Goal: Task Accomplishment & Management: Manage account settings

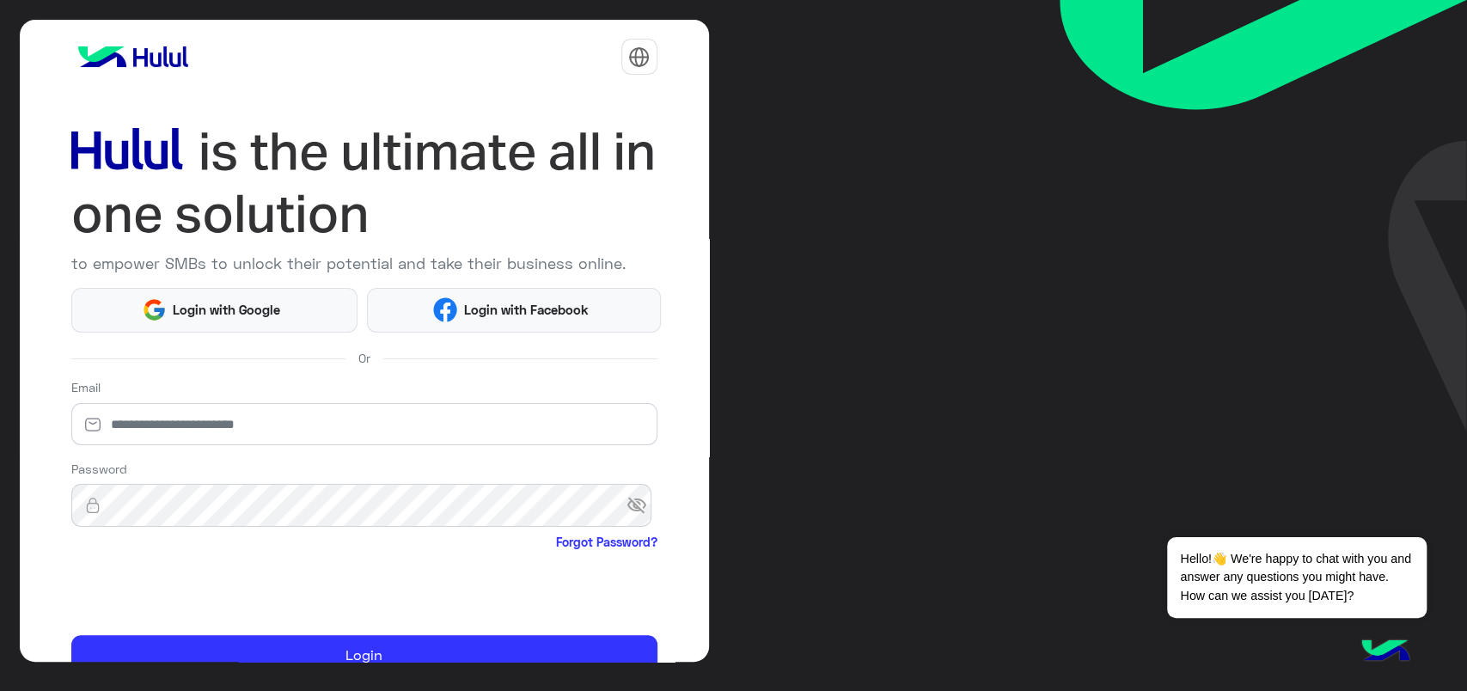
scroll to position [81, 0]
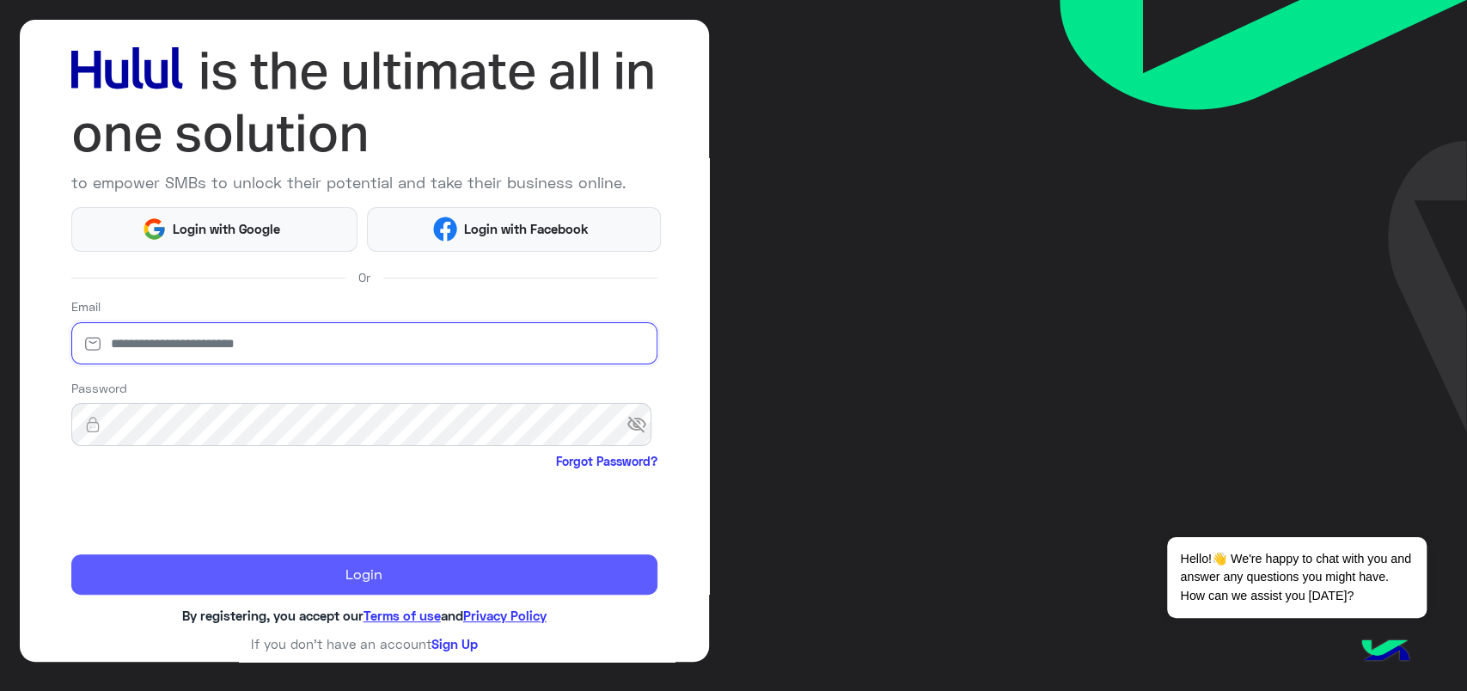
type input "**********"
click at [158, 564] on button "Login" at bounding box center [364, 574] width 586 height 41
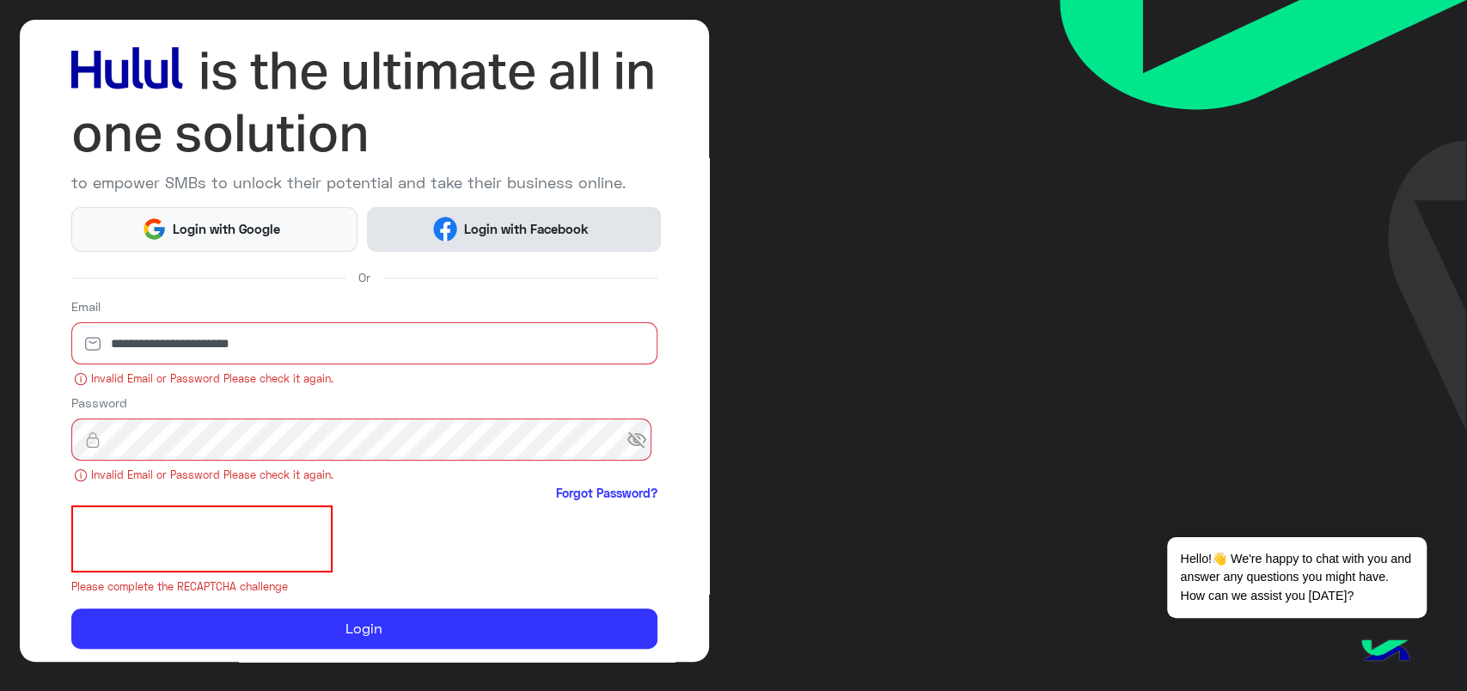
click at [553, 237] on button "Login with Facebook" at bounding box center [513, 229] width 293 height 45
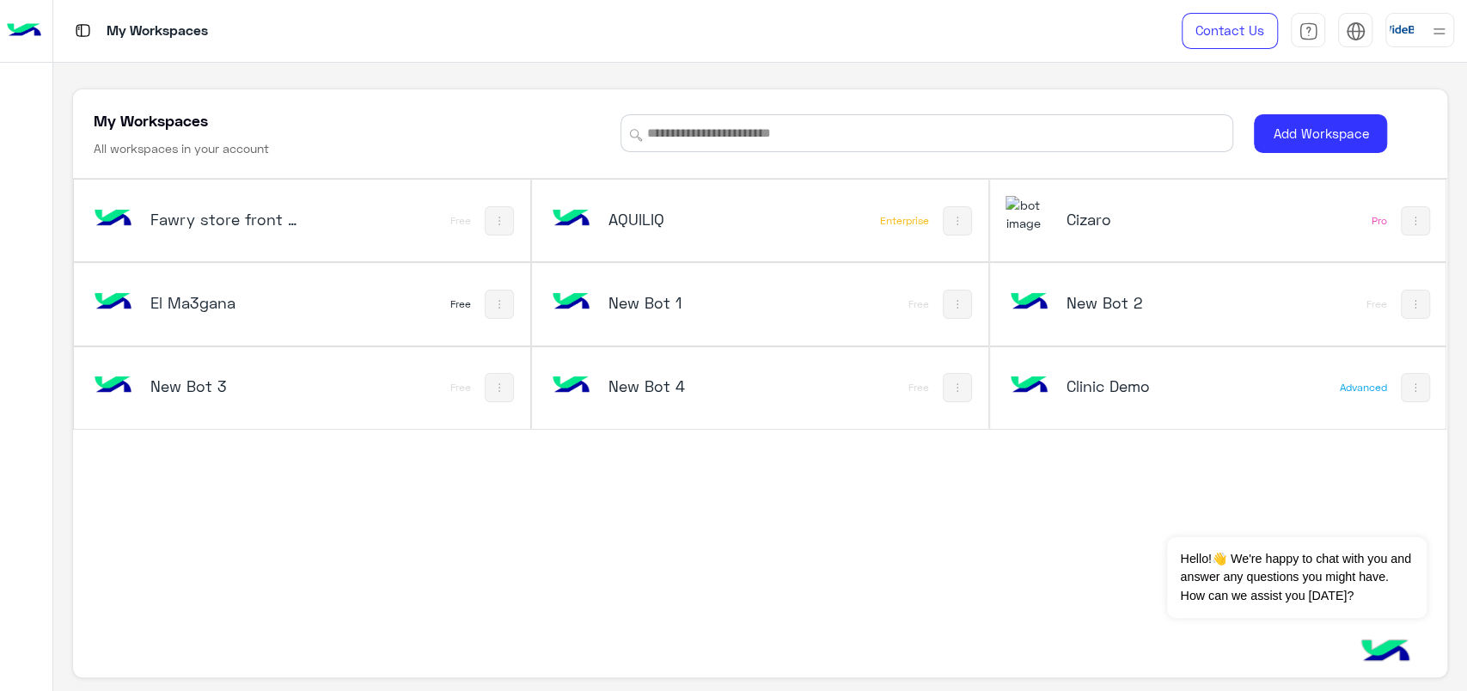
click at [308, 295] on div "El Ma3gana" at bounding box center [217, 304] width 254 height 50
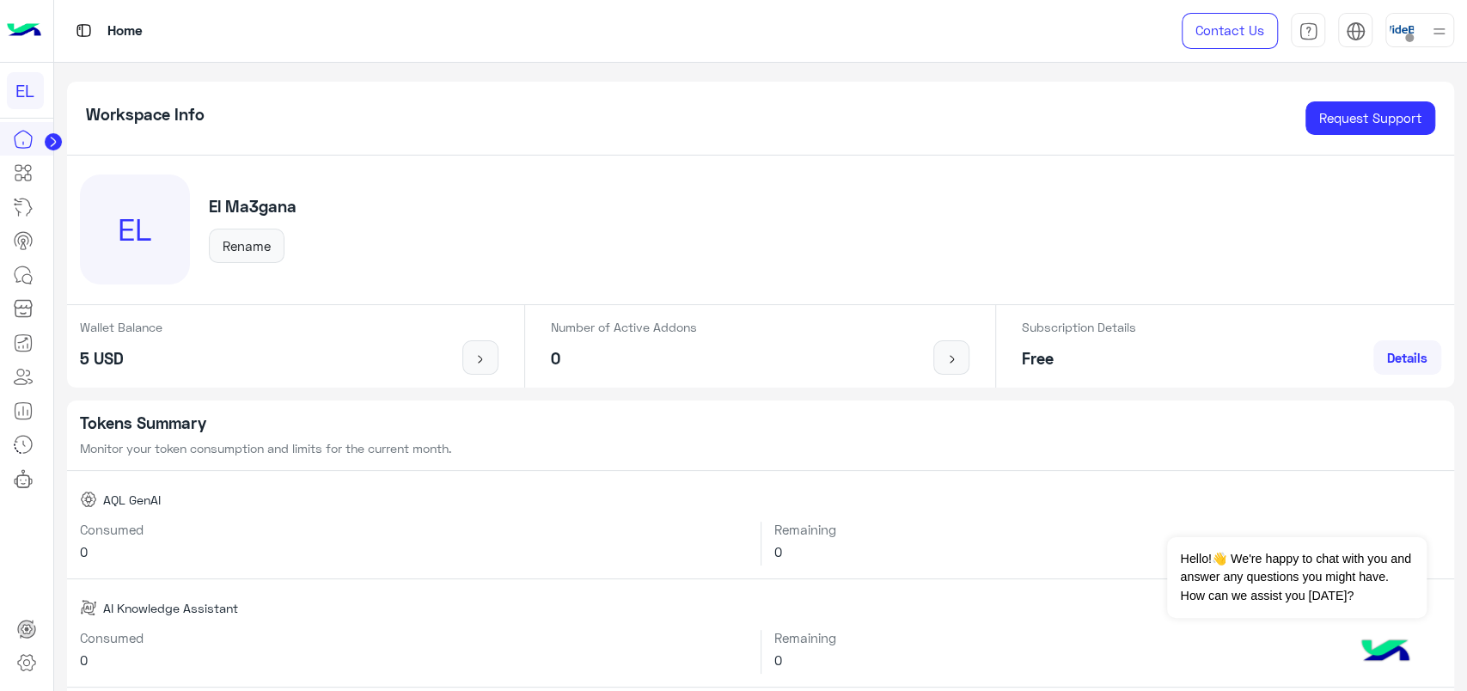
click at [64, 150] on app-home "Workspace Info Request Support EL El Ma3gana Rename Wallet Balance 5 USD Number…" at bounding box center [760, 377] width 1413 height 629
click at [63, 149] on app-home "Workspace Info Request Support EL El Ma3gana Rename Wallet Balance 5 USD Number…" at bounding box center [760, 377] width 1413 height 629
click at [57, 146] on circle at bounding box center [53, 141] width 17 height 17
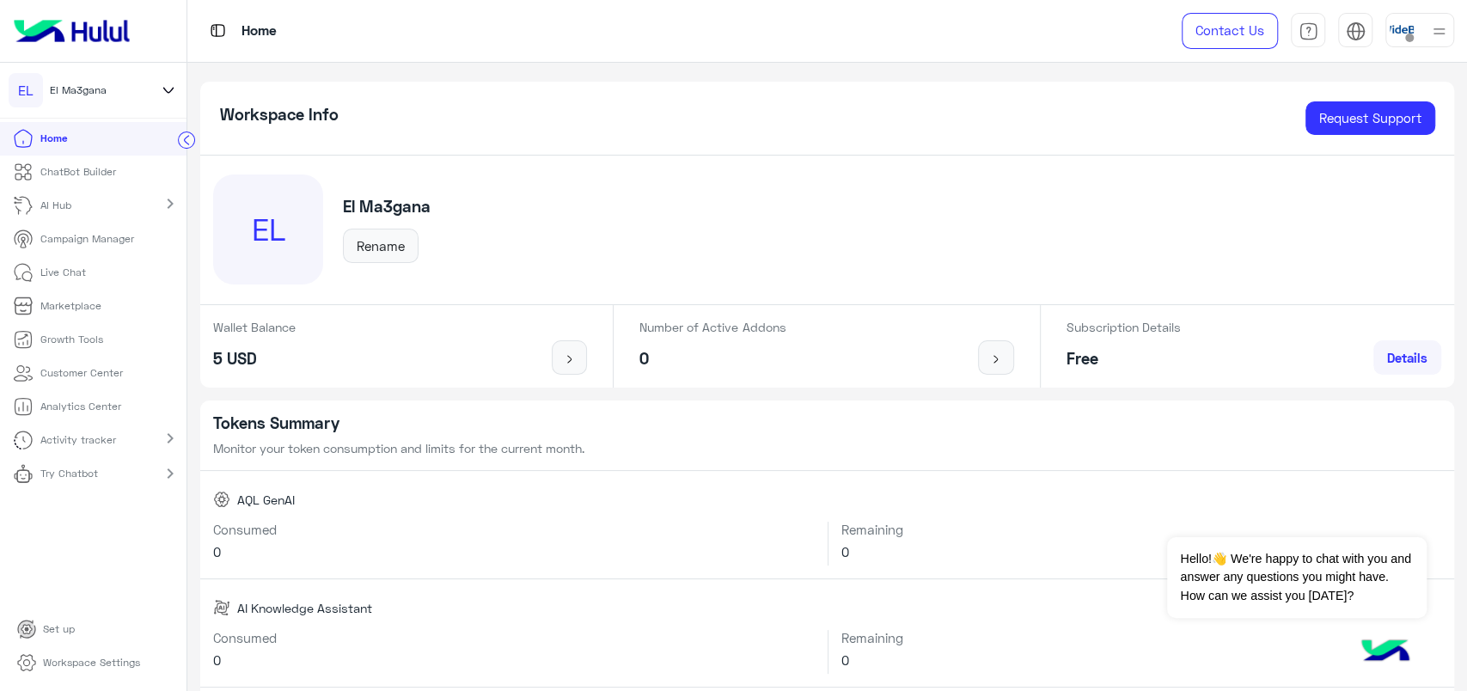
click at [78, 672] on link "Workspace Settings" at bounding box center [78, 663] width 150 height 34
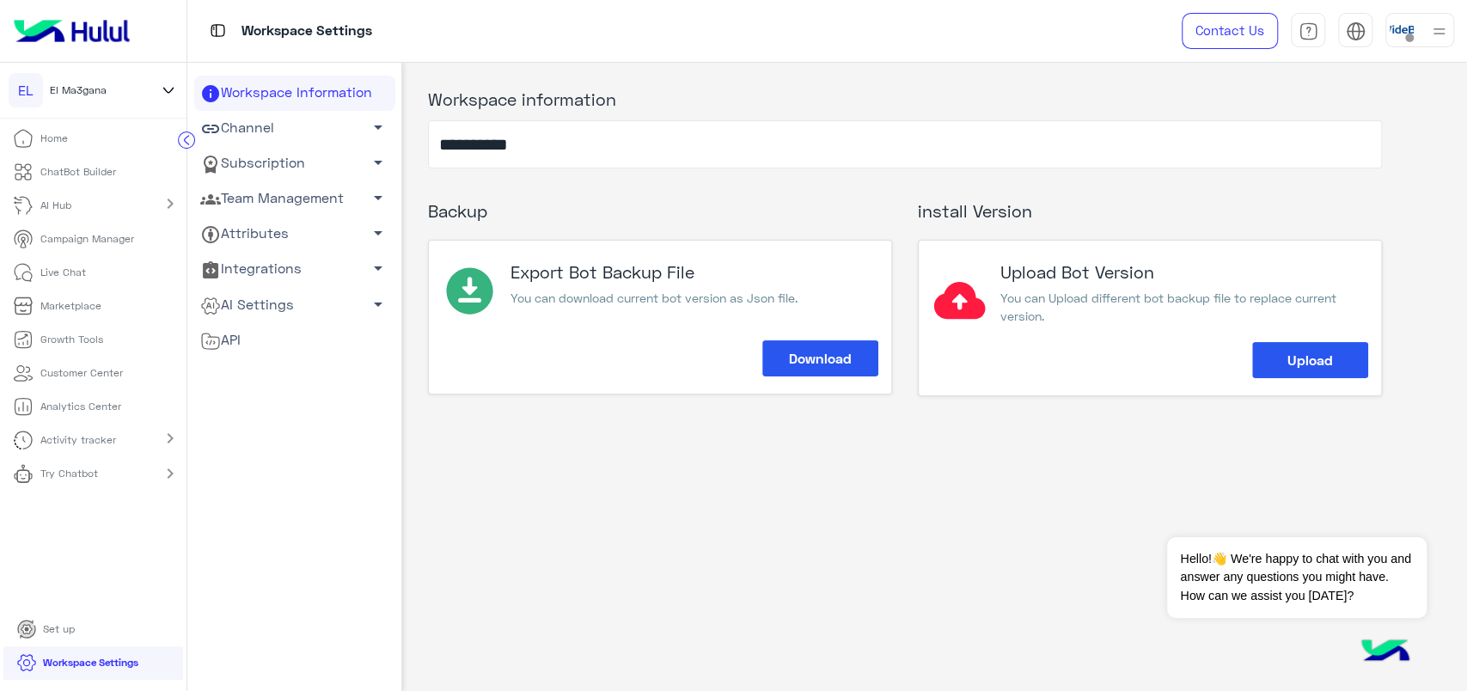
click at [339, 171] on link "Subscription arrow_drop_down" at bounding box center [294, 163] width 201 height 35
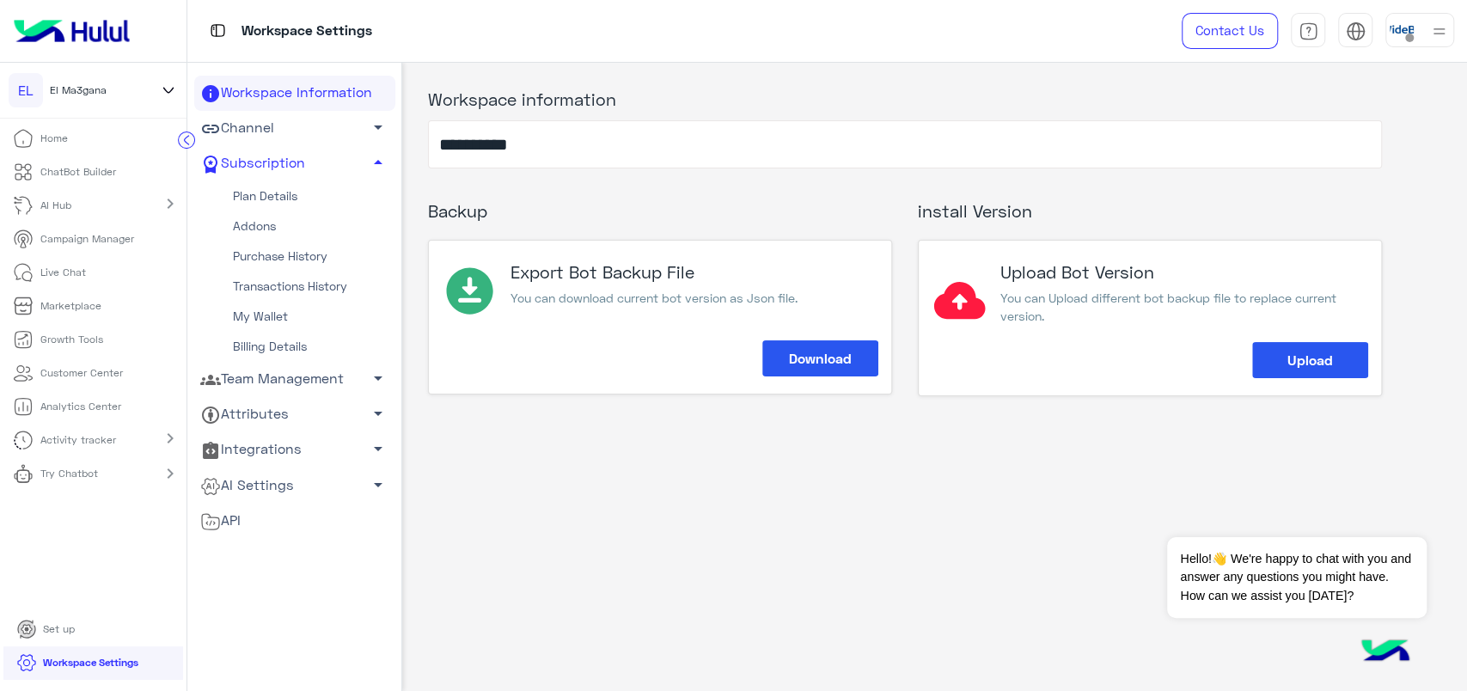
click at [264, 227] on link "Addons" at bounding box center [294, 226] width 201 height 30
